Goal: Communication & Community: Answer question/provide support

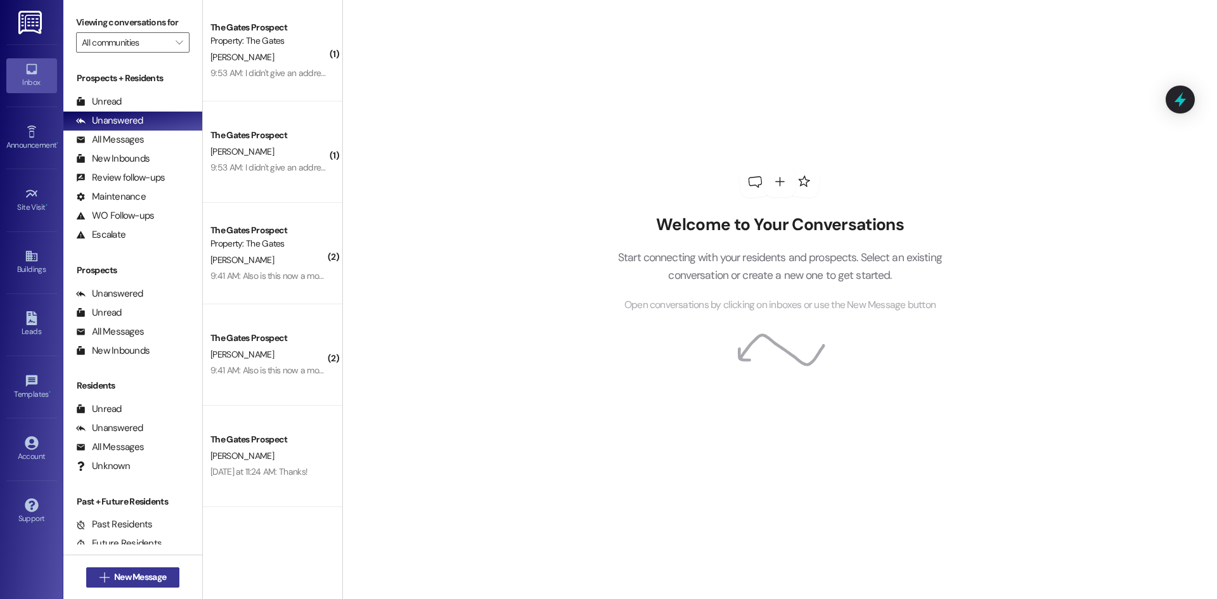
click at [131, 584] on button " New Message" at bounding box center [133, 577] width 94 height 20
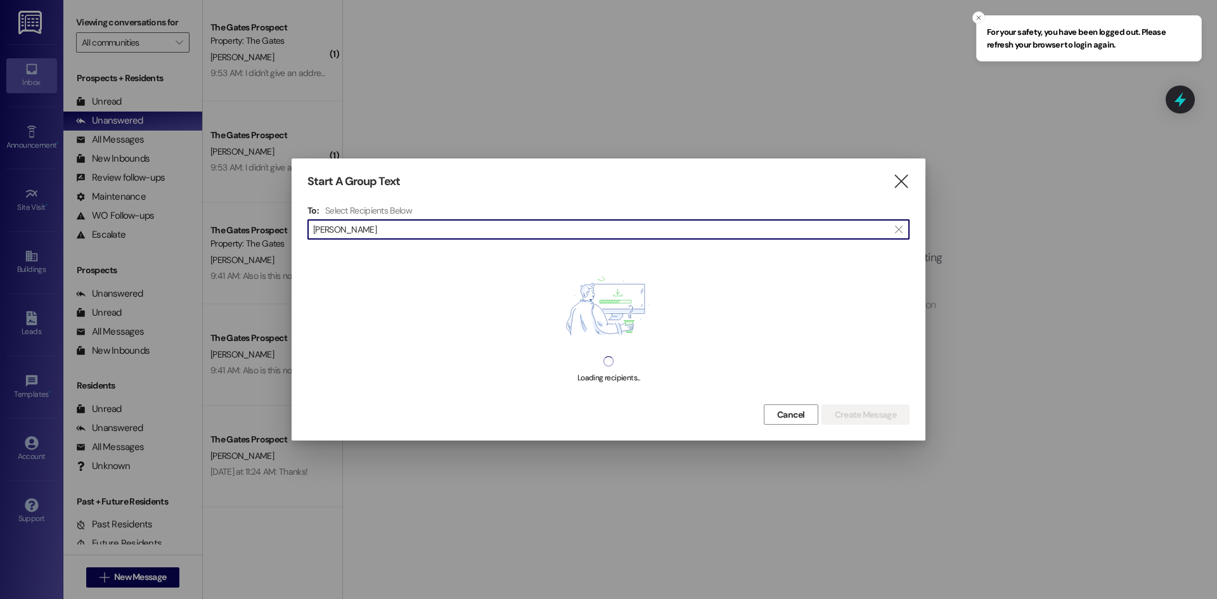
type input "[PERSON_NAME]"
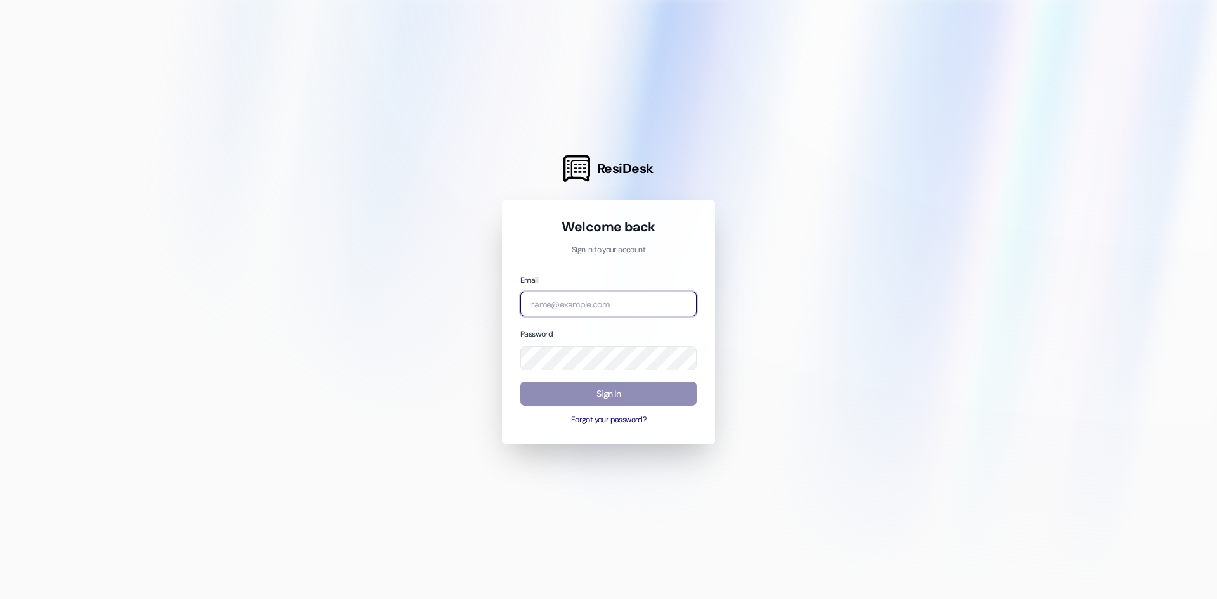
type input "[EMAIL_ADDRESS][DOMAIN_NAME]"
click at [604, 394] on button "Sign In" at bounding box center [608, 393] width 176 height 25
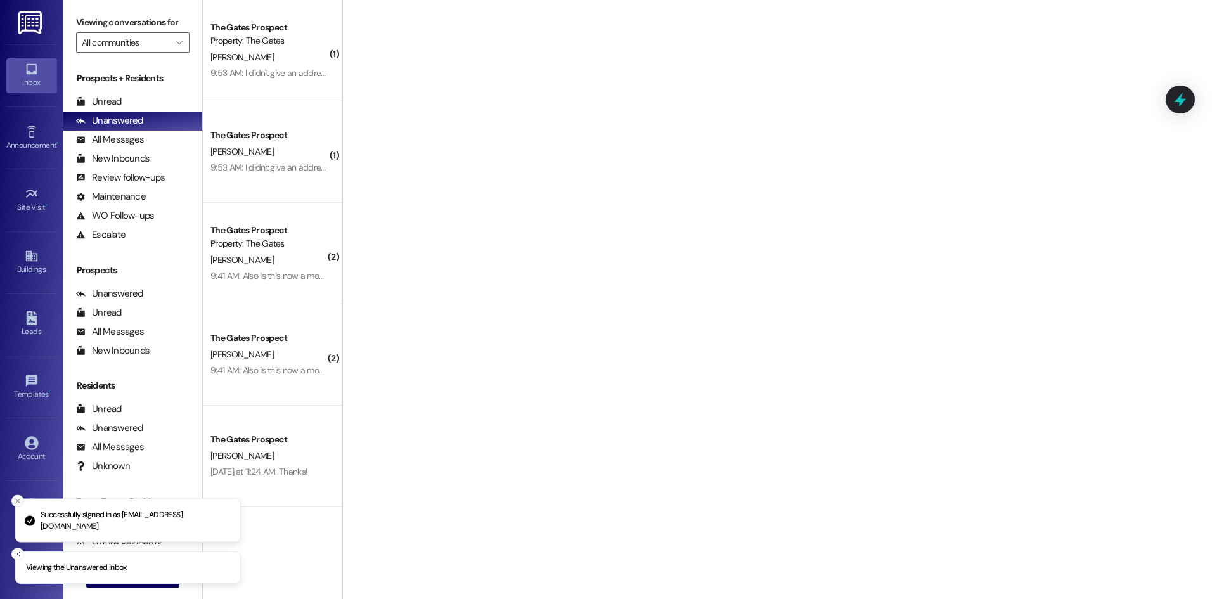
click at [16, 501] on icon "Close toast" at bounding box center [18, 501] width 8 height 8
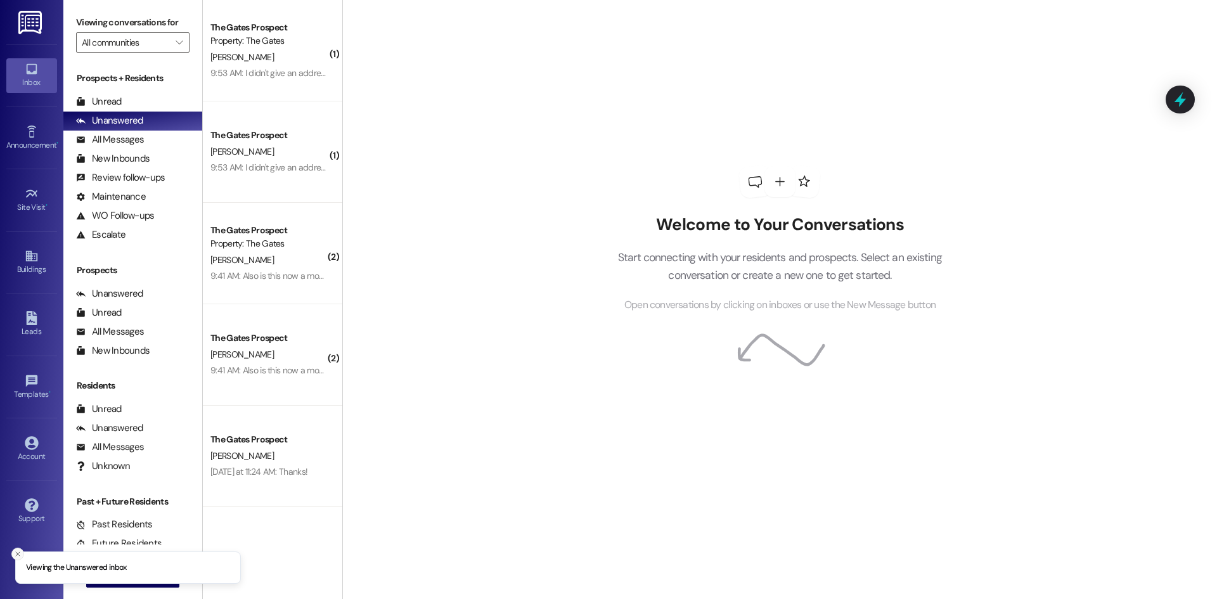
click at [15, 558] on button "Close toast" at bounding box center [17, 553] width 13 height 13
click at [97, 579] on span " New Message" at bounding box center [133, 576] width 72 height 13
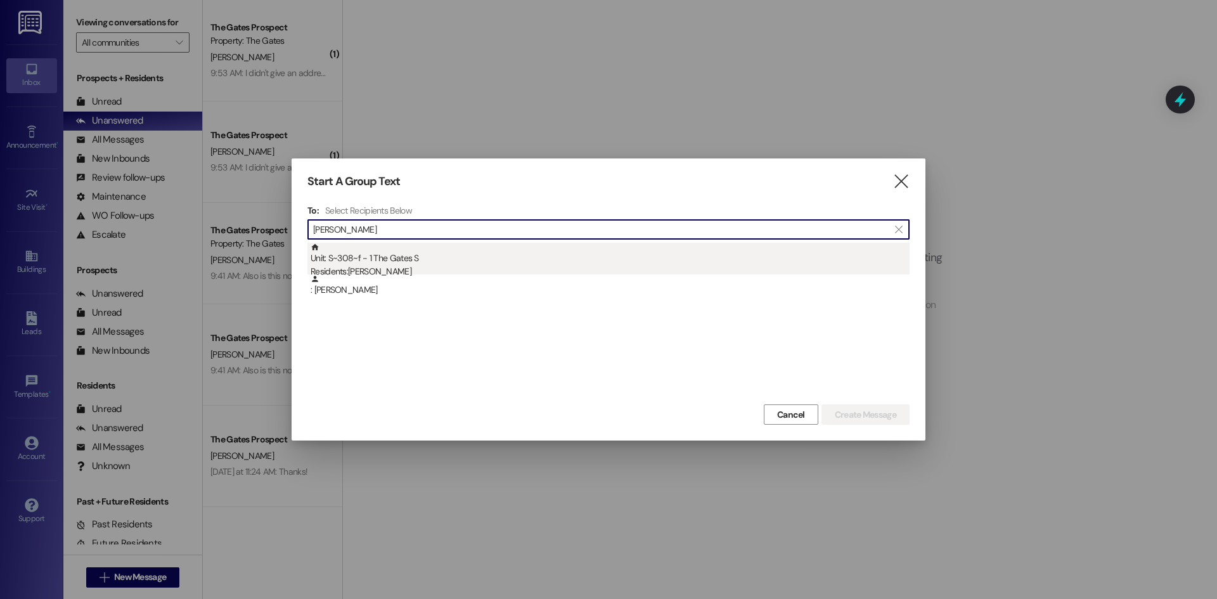
type input "[PERSON_NAME]"
click at [388, 265] on div "Residents: Ryan Elizondo" at bounding box center [609, 271] width 599 height 13
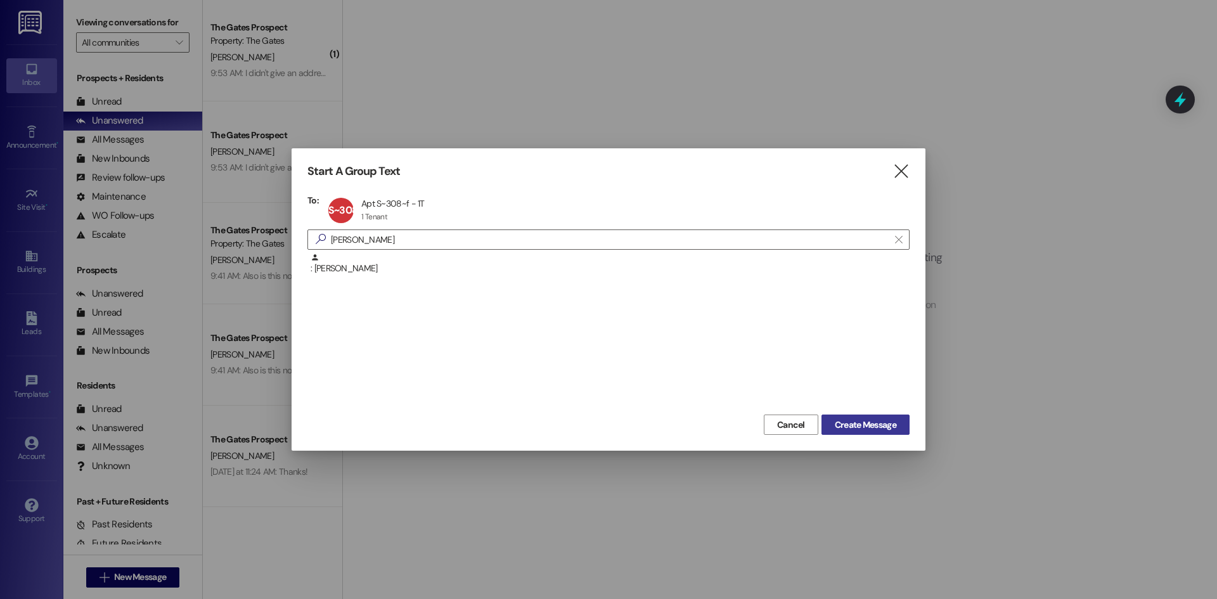
click at [846, 418] on span "Create Message" at bounding box center [865, 424] width 61 height 13
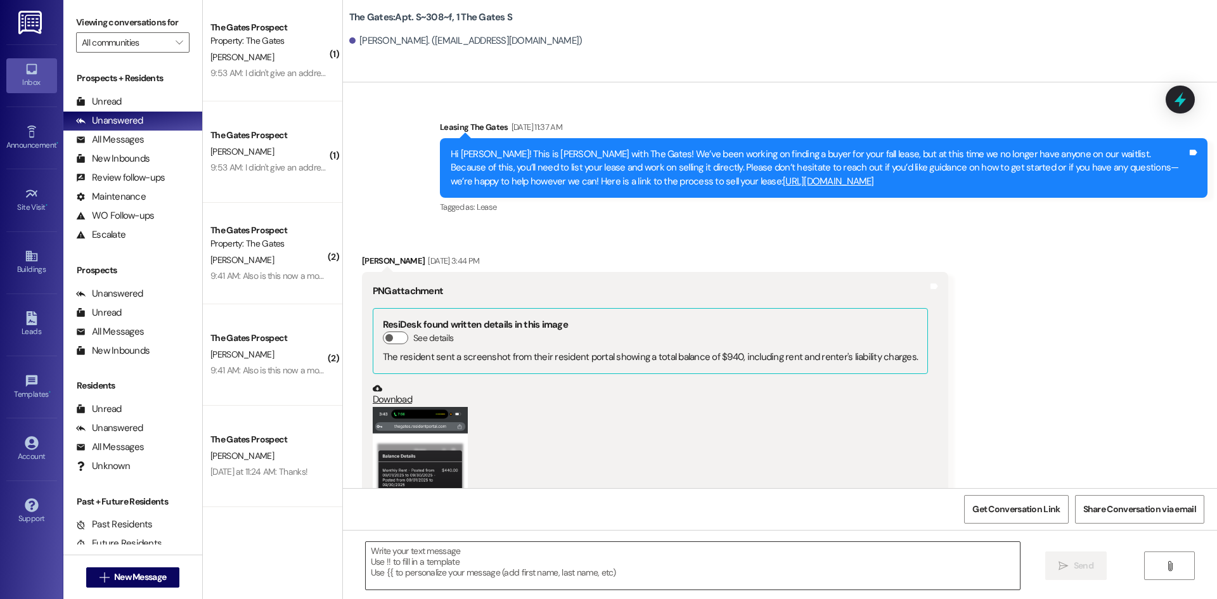
scroll to position [12009, 0]
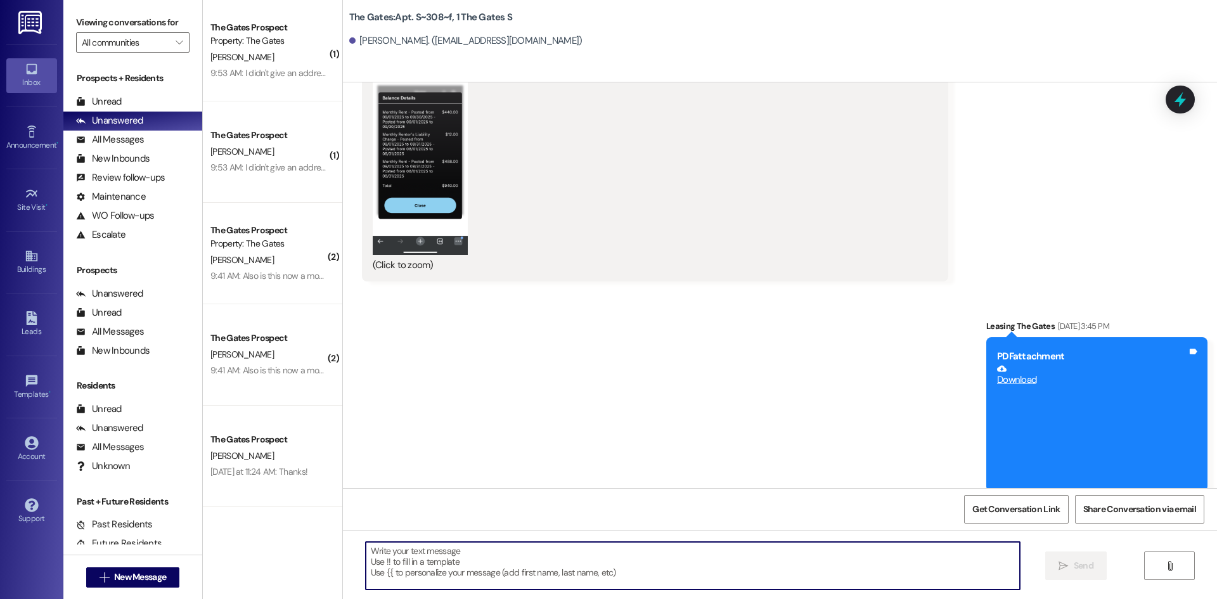
click at [449, 550] on textarea at bounding box center [693, 566] width 654 height 48
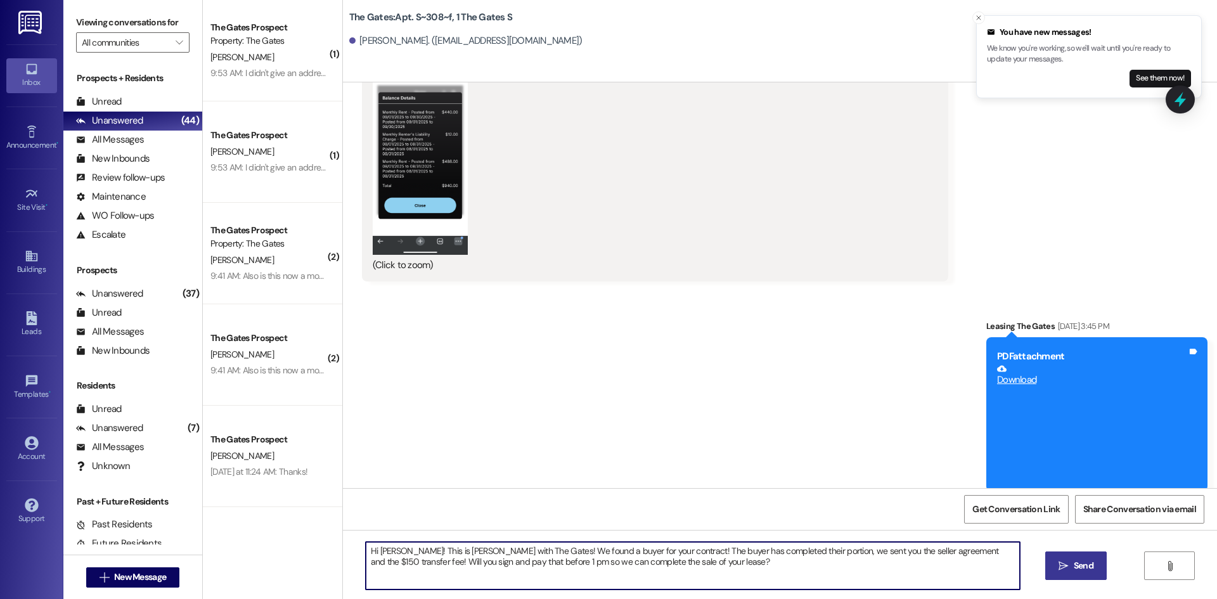
type textarea "Hi Ryan! This is Mackenzie with The Gates! We found a buyer for your contract! …"
click at [1089, 572] on span "Send" at bounding box center [1083, 565] width 20 height 13
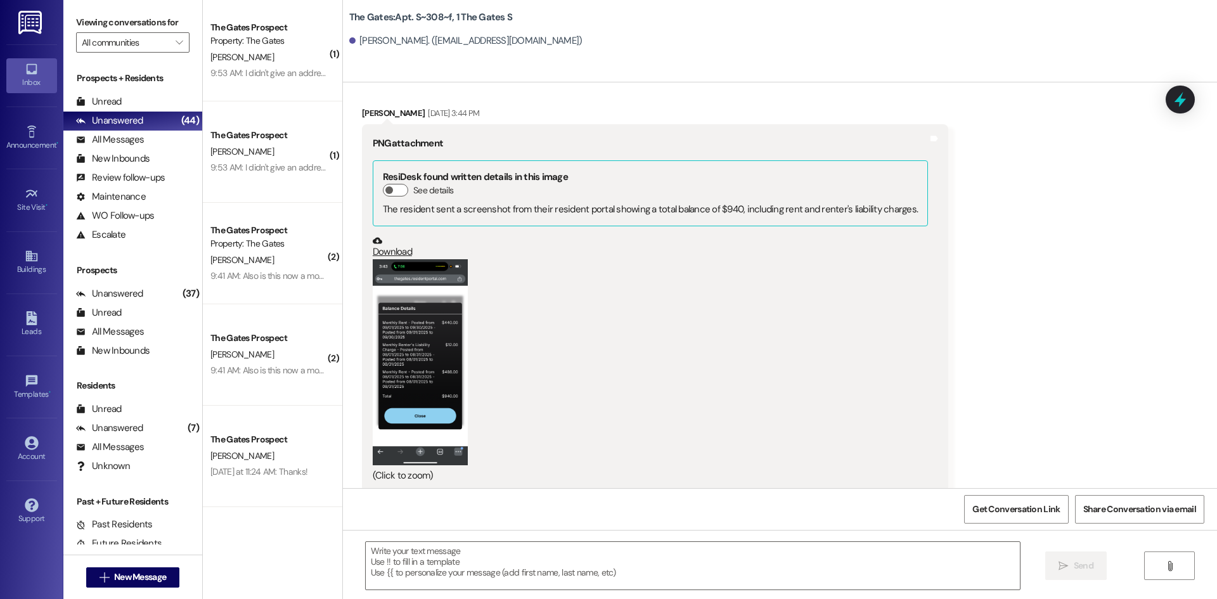
scroll to position [12199, 0]
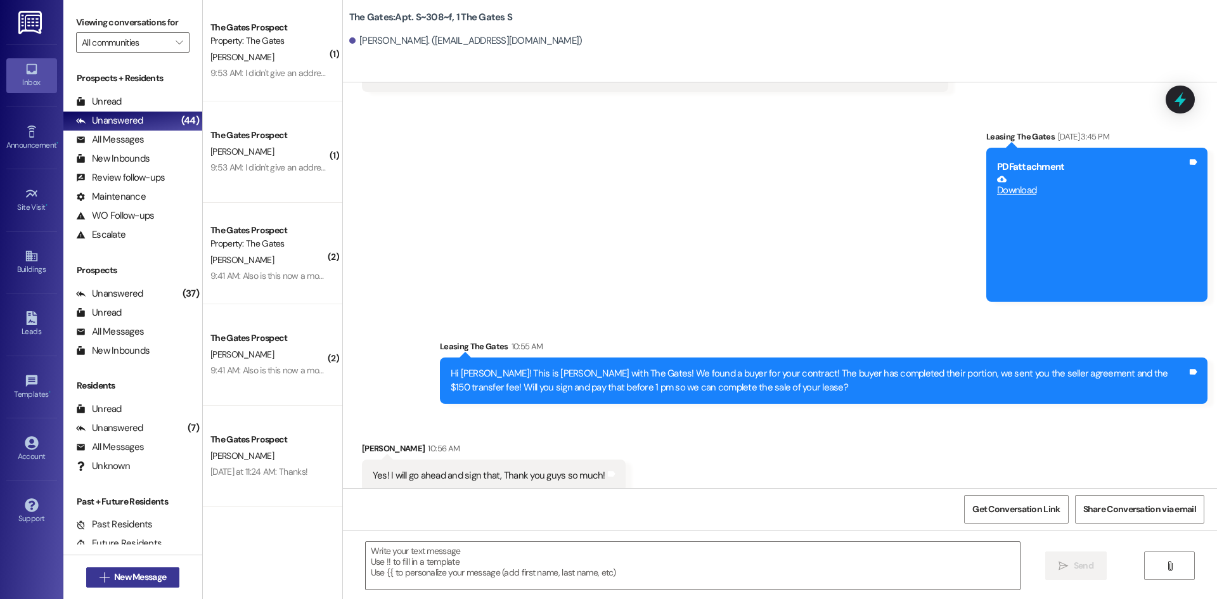
click at [136, 581] on span "New Message" at bounding box center [140, 576] width 52 height 13
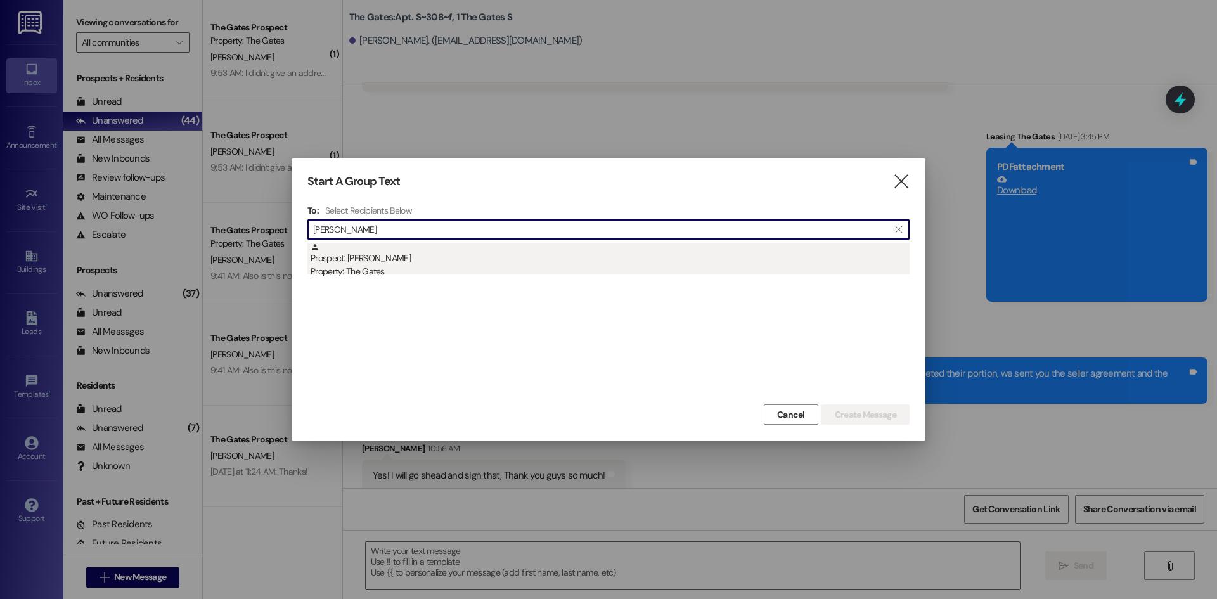
type input "Alexis Ru"
click at [407, 257] on div "Prospect: Alexis Rudy Property: The Gates" at bounding box center [609, 261] width 599 height 36
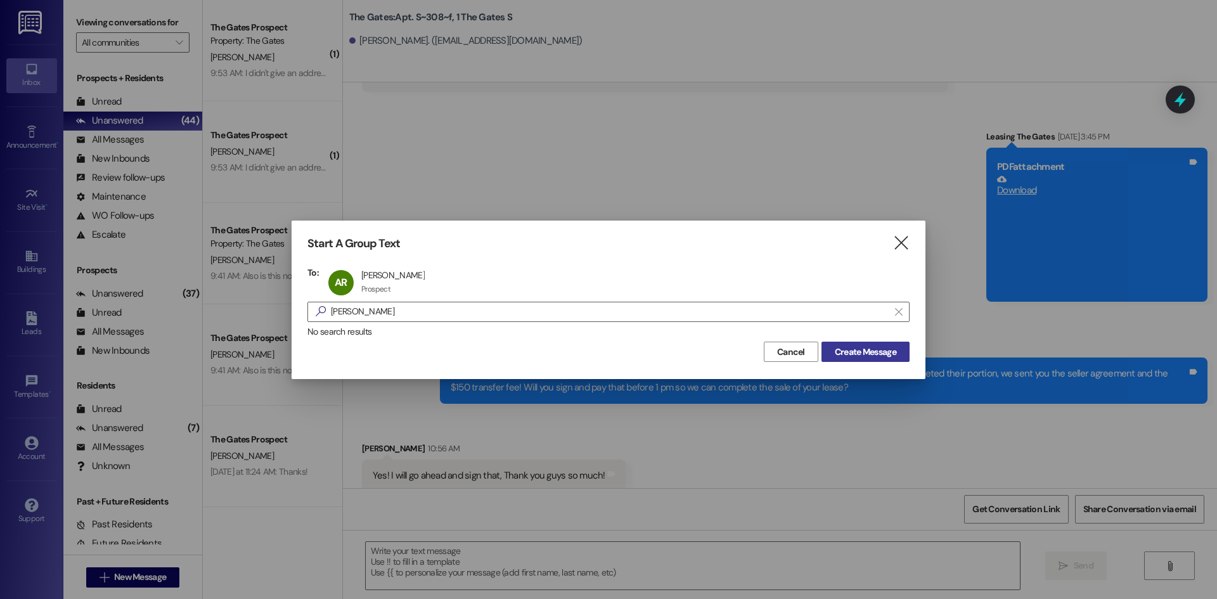
click at [883, 354] on span "Create Message" at bounding box center [865, 351] width 61 height 13
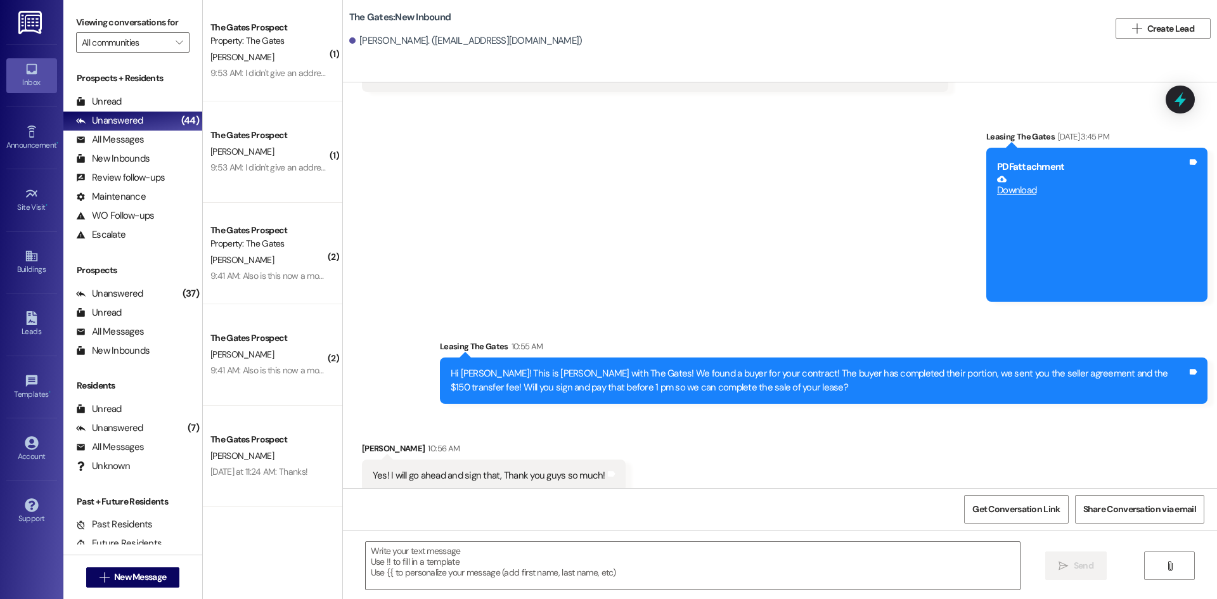
scroll to position [0, 0]
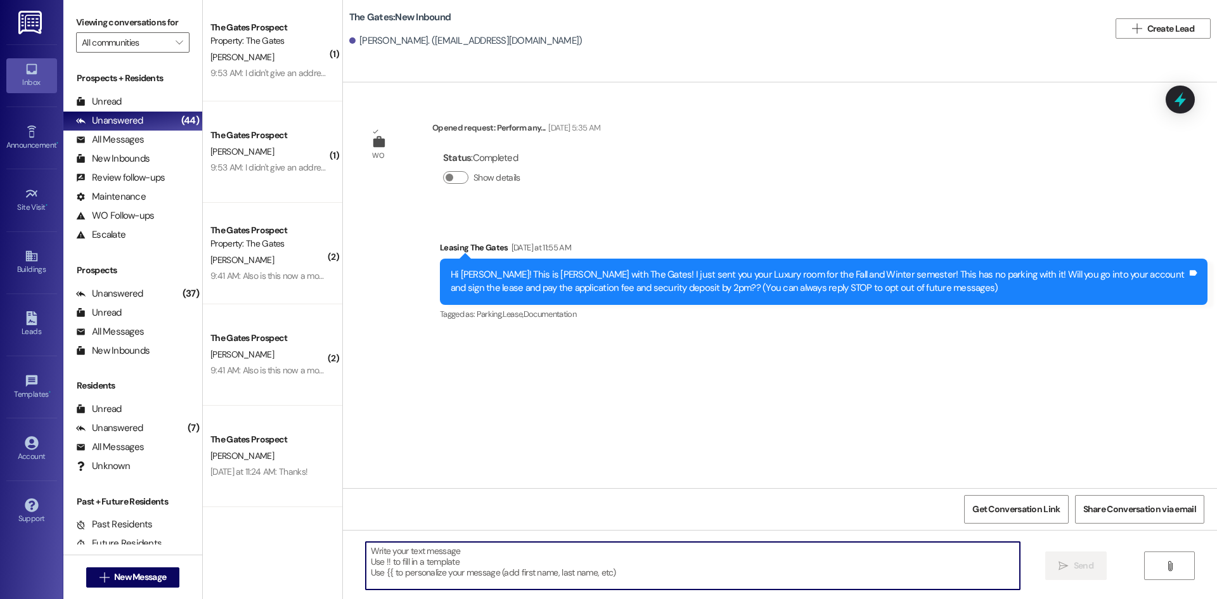
click at [469, 565] on textarea at bounding box center [693, 566] width 654 height 48
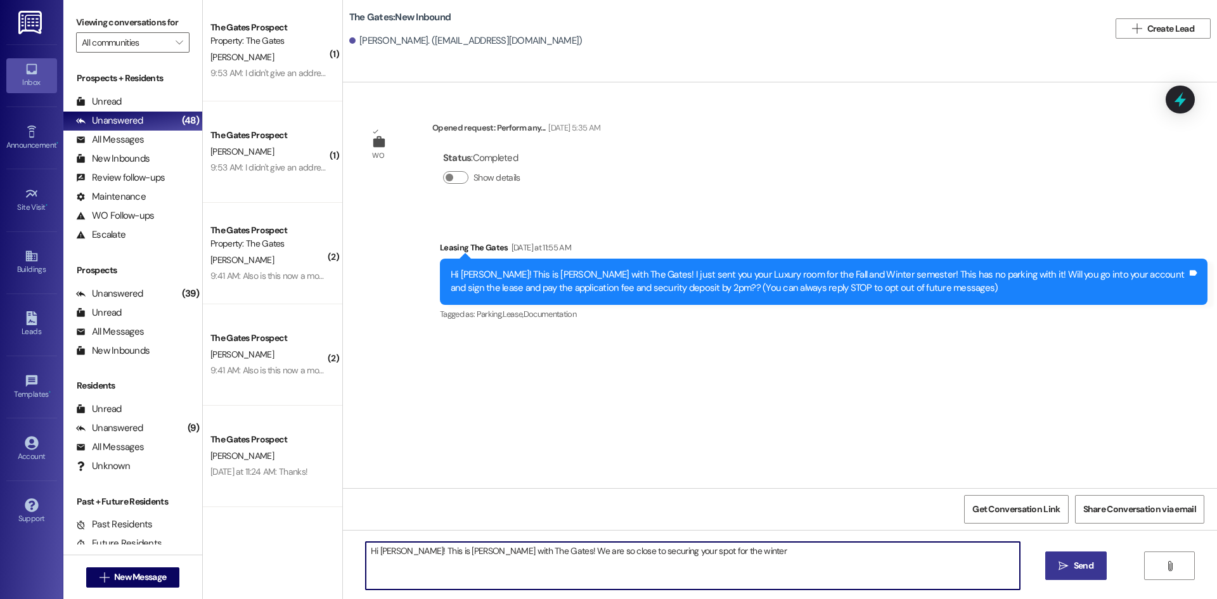
type textarea "Hi Alexis! This is Mackenzie with The Gates! We are so close to securing your s…"
